Goal: Task Accomplishment & Management: Complete application form

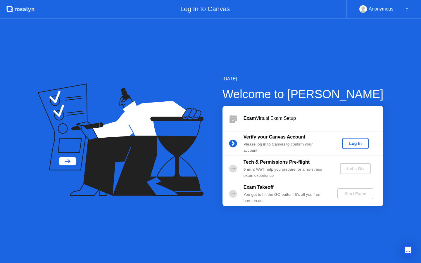
click at [360, 146] on button "Log In" at bounding box center [355, 143] width 27 height 11
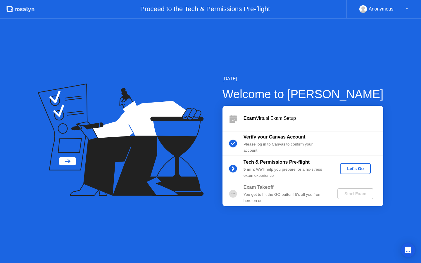
click at [350, 168] on div "Let's Go" at bounding box center [355, 168] width 26 height 5
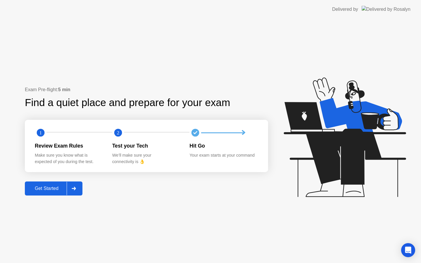
click at [47, 188] on div "Get Started" at bounding box center [47, 188] width 40 height 5
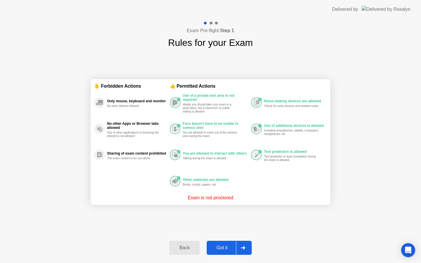
click at [221, 245] on div "Got it" at bounding box center [221, 247] width 27 height 5
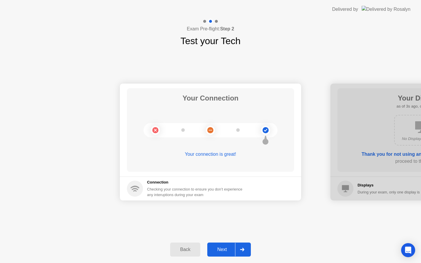
click at [221, 245] on button "Next" at bounding box center [229, 249] width 44 height 14
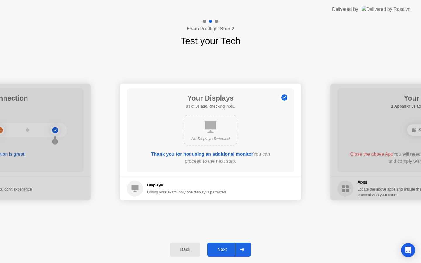
click at [222, 249] on div "Next" at bounding box center [222, 249] width 26 height 5
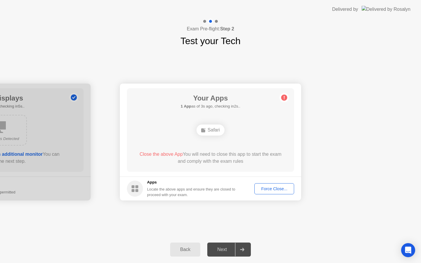
click at [222, 249] on div "Next" at bounding box center [222, 249] width 26 height 5
click at [271, 190] on div "Force Close..." at bounding box center [274, 188] width 36 height 5
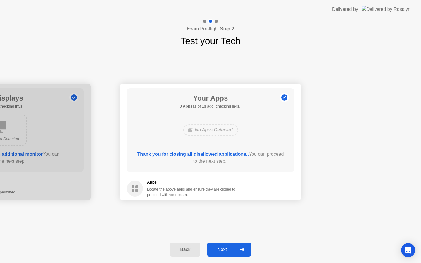
click at [226, 248] on div "Next" at bounding box center [222, 249] width 26 height 5
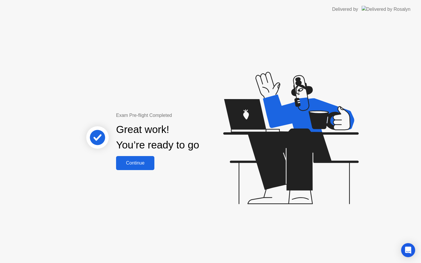
click at [128, 160] on div "Continue" at bounding box center [135, 162] width 35 height 5
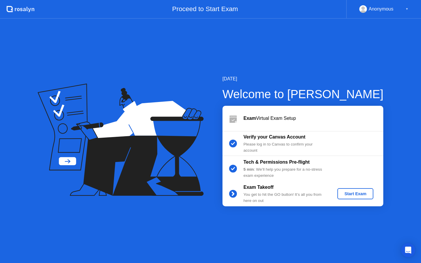
click at [362, 194] on div "Start Exam" at bounding box center [354, 193] width 31 height 5
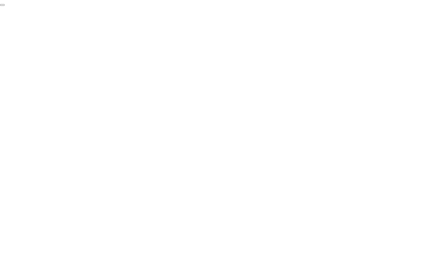
click div "End Proctoring Session"
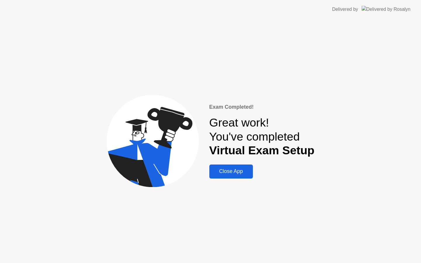
click at [221, 176] on button "Close App" at bounding box center [231, 171] width 44 height 14
